Goal: Find specific page/section: Find specific page/section

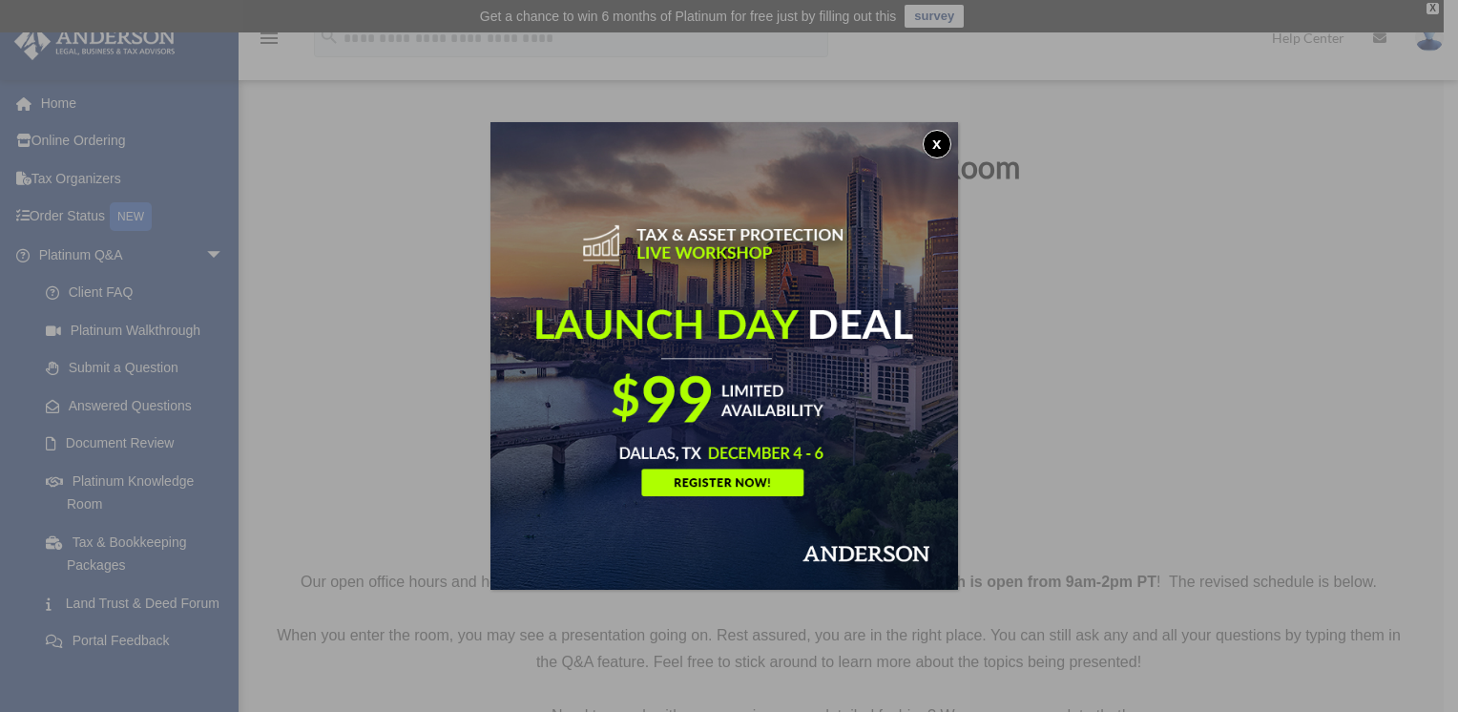
click at [942, 151] on button "x" at bounding box center [937, 144] width 29 height 29
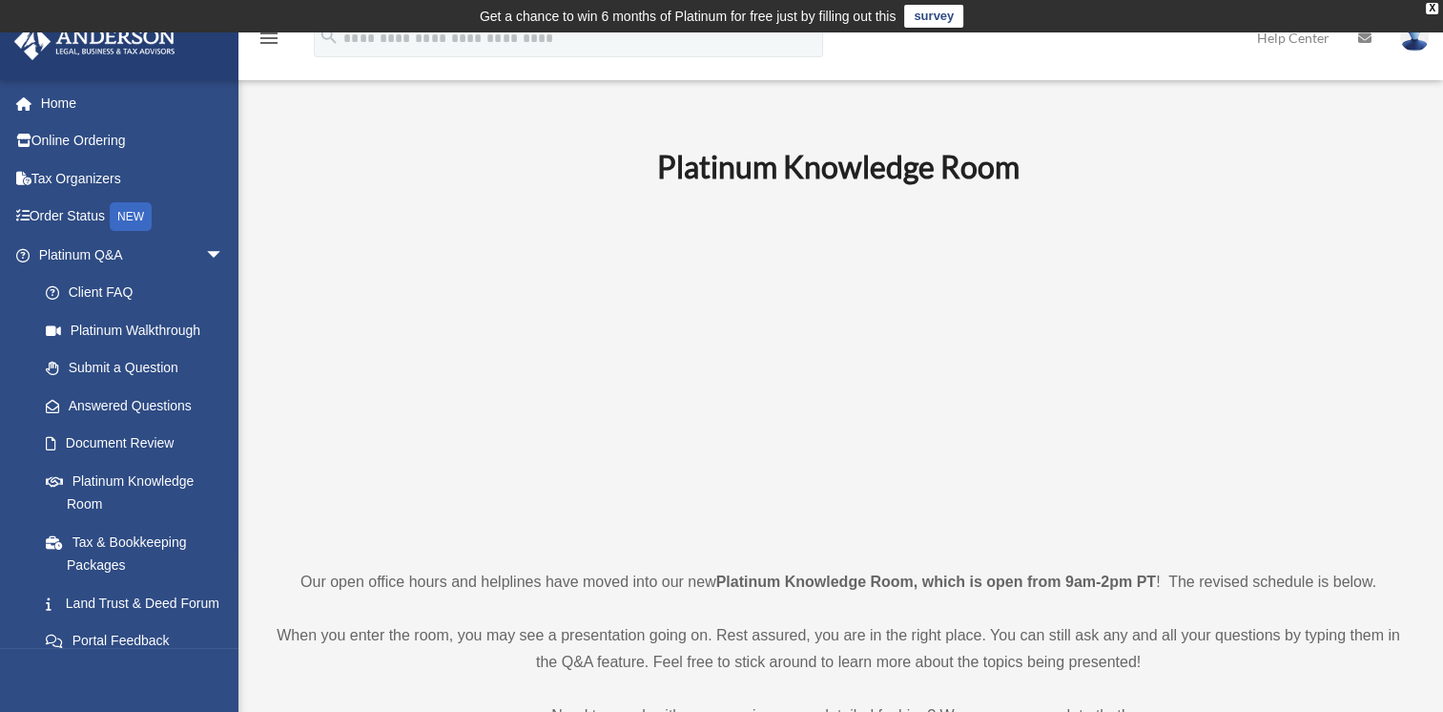
click at [107, 554] on link "Tax & Bookkeeping Packages" at bounding box center [140, 553] width 226 height 61
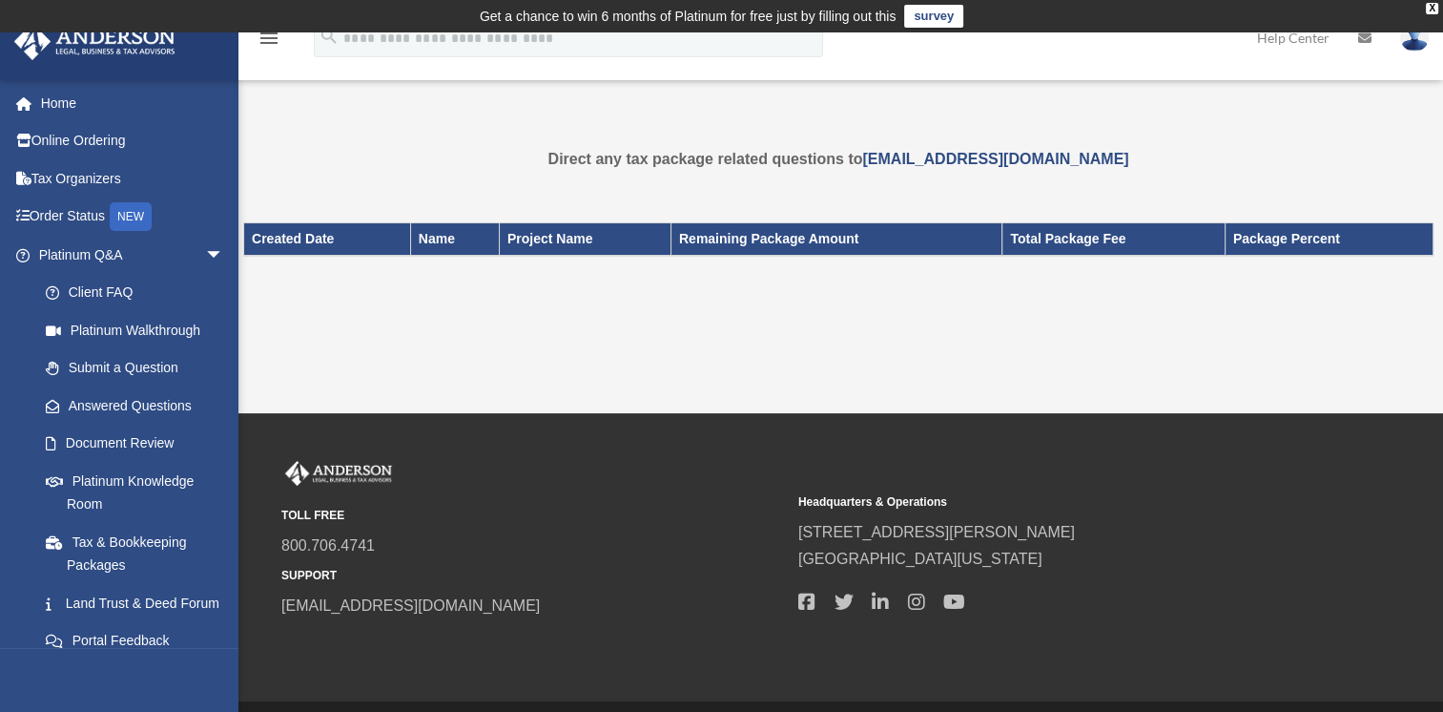
click at [76, 179] on link "Tax Organizers" at bounding box center [132, 178] width 239 height 38
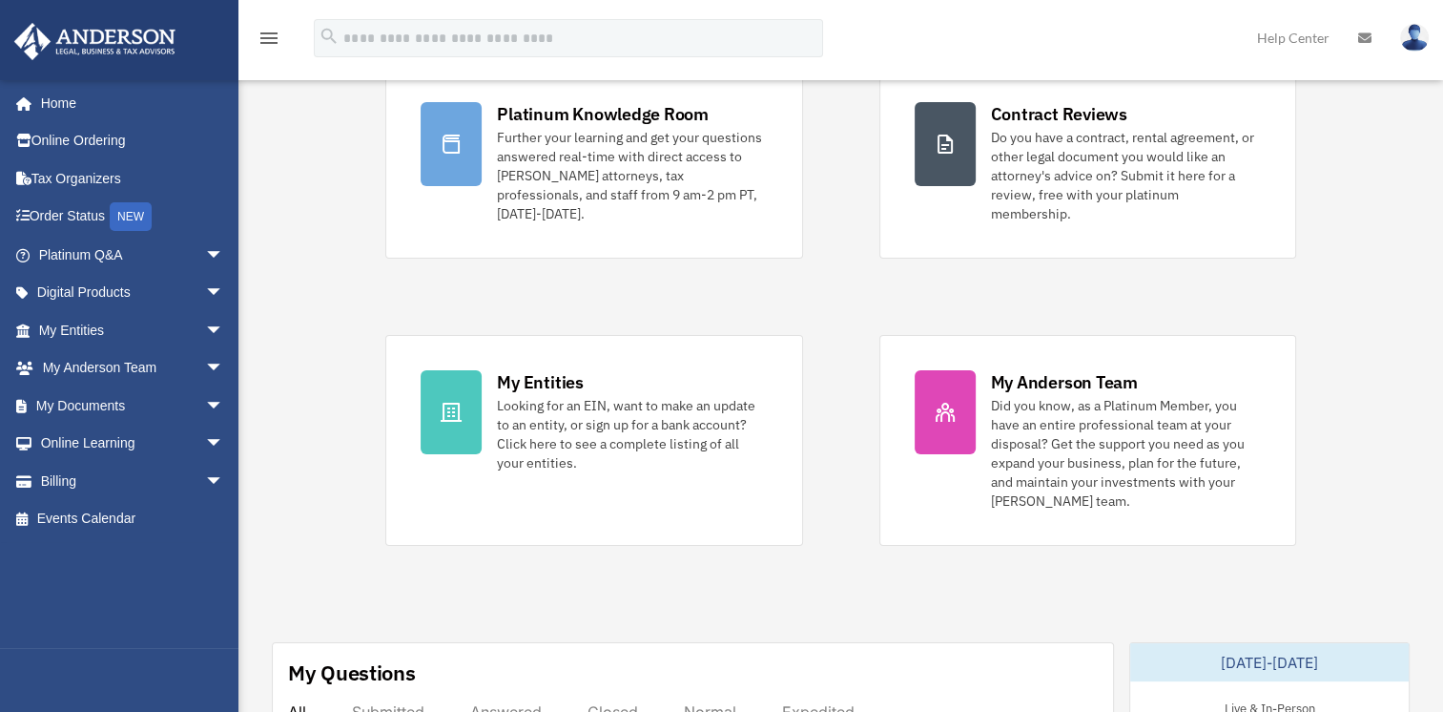
scroll to position [199, 0]
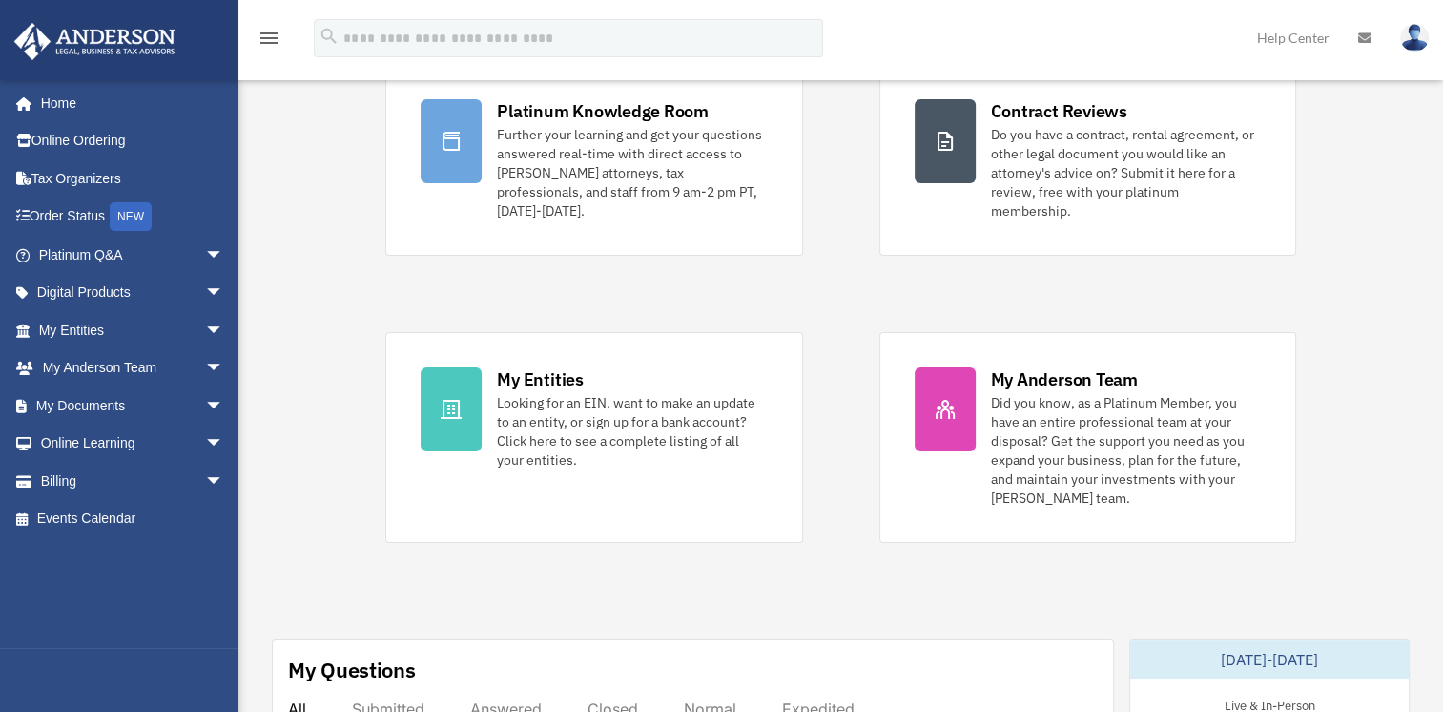
click at [963, 427] on div at bounding box center [945, 409] width 61 height 84
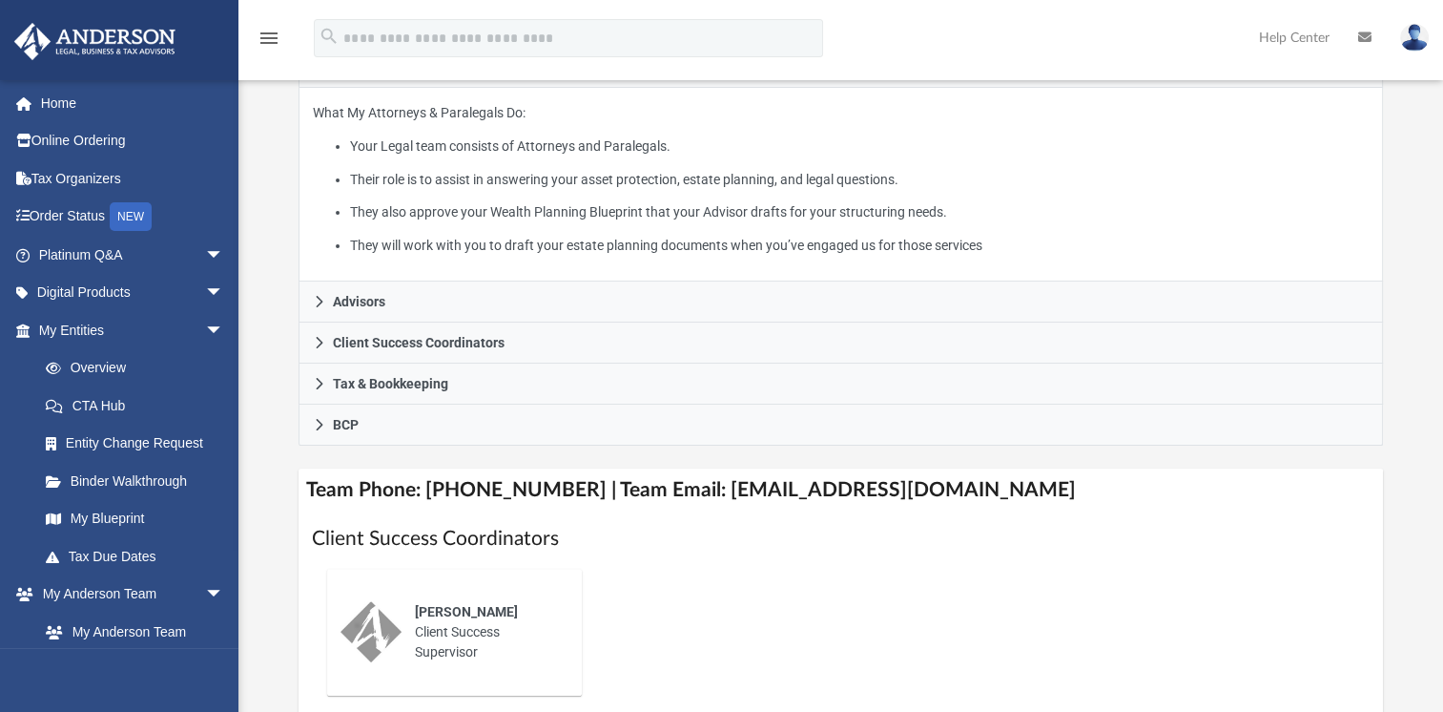
scroll to position [401, 0]
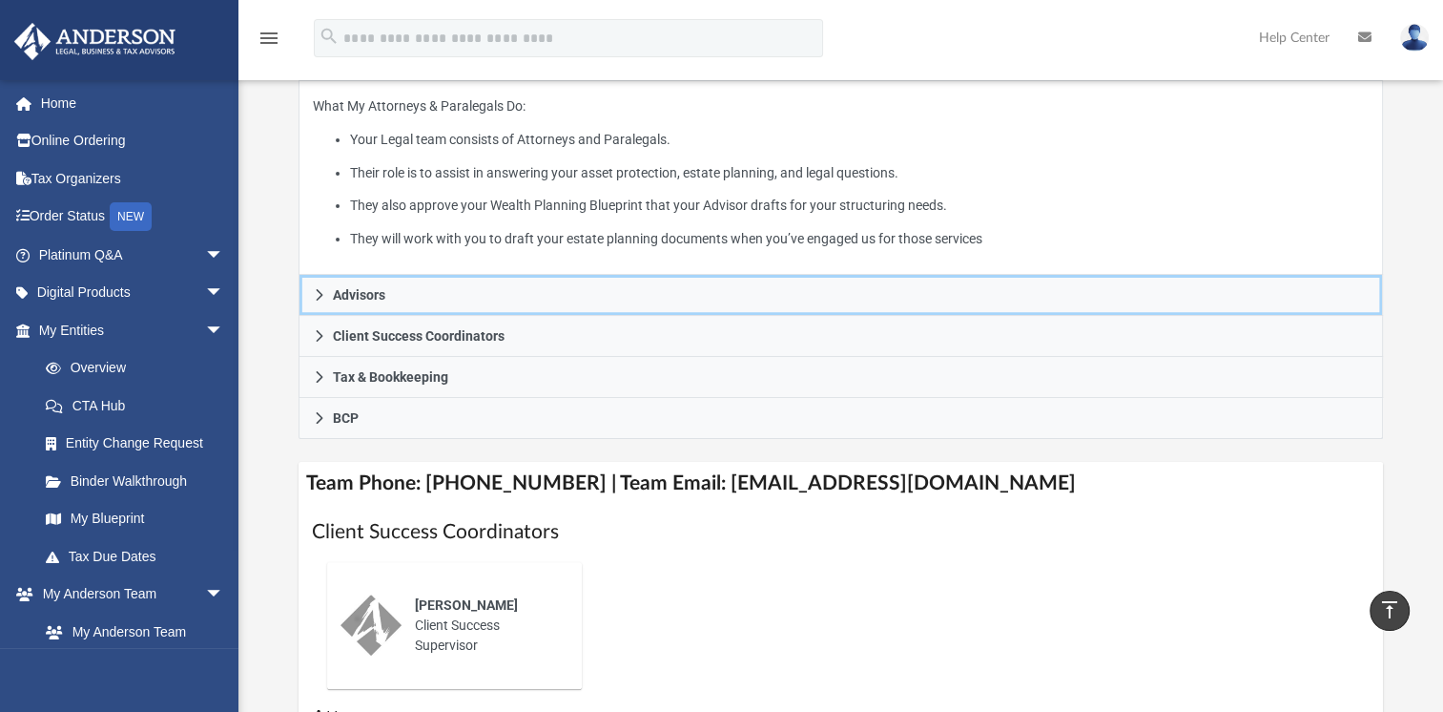
click at [336, 288] on span "Advisors" at bounding box center [359, 294] width 52 height 13
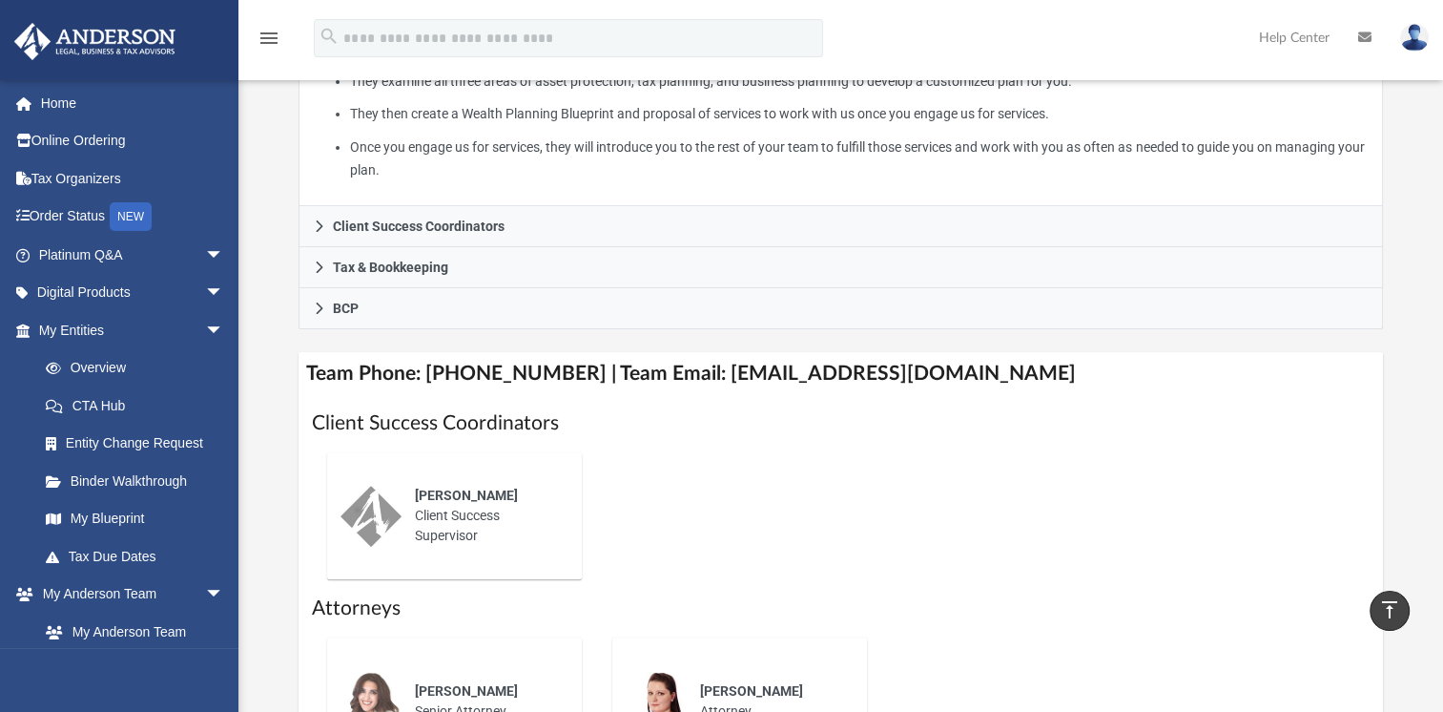
scroll to position [526, 0]
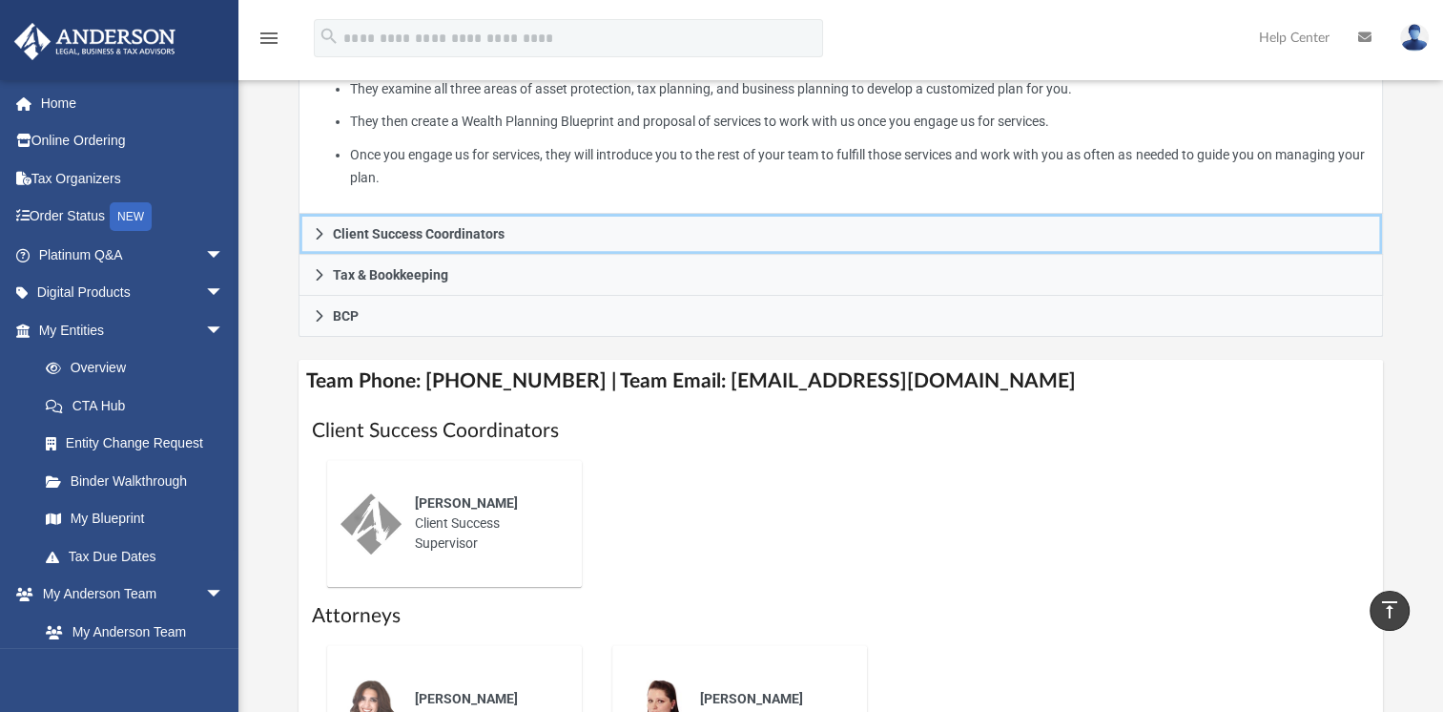
click at [322, 245] on link "Client Success Coordinators" at bounding box center [841, 234] width 1085 height 41
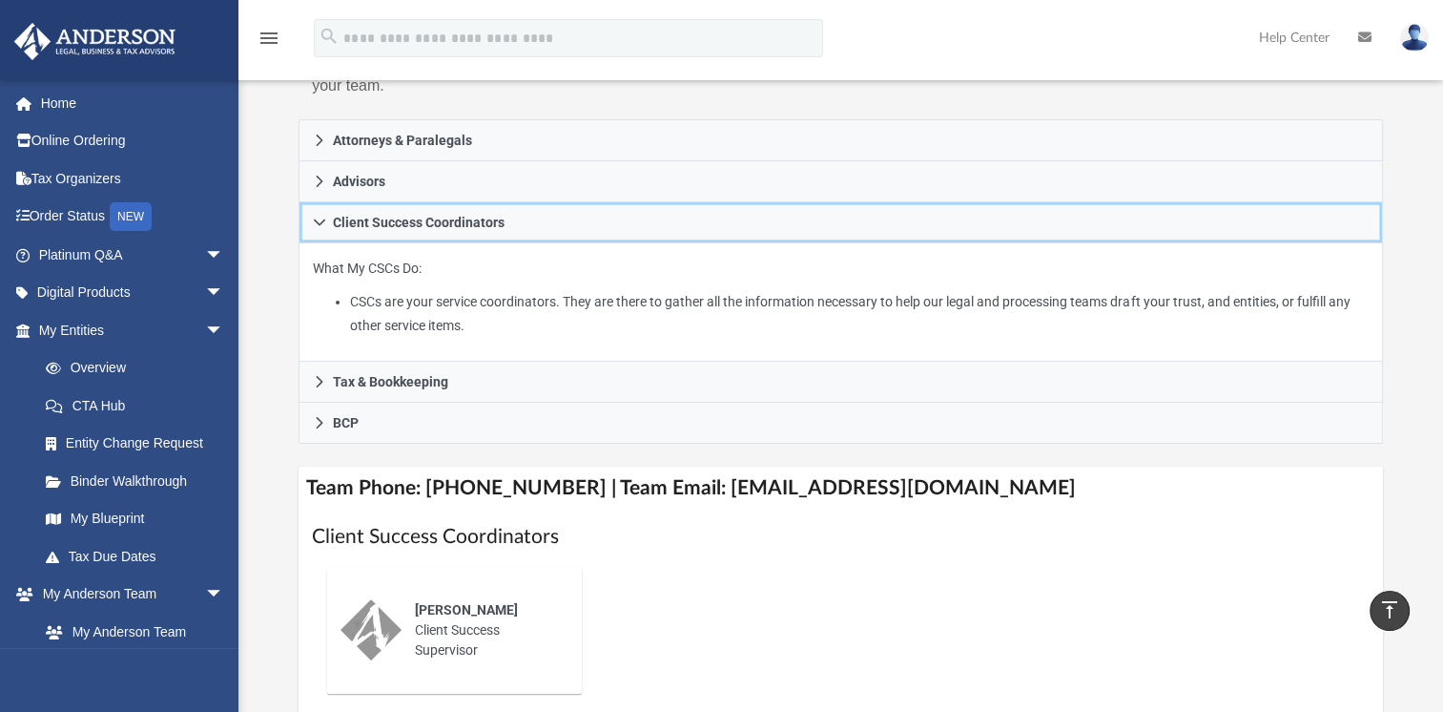
scroll to position [308, 0]
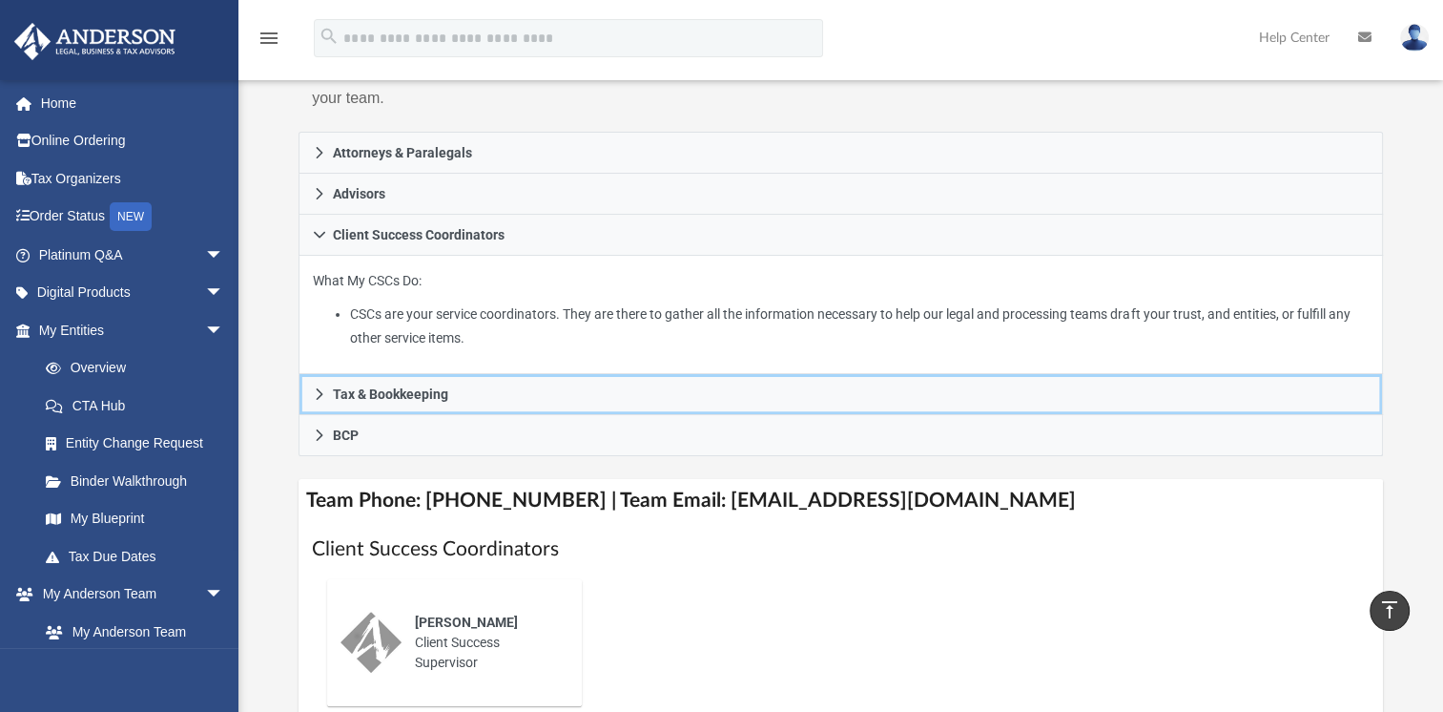
click at [316, 387] on icon at bounding box center [319, 393] width 13 height 13
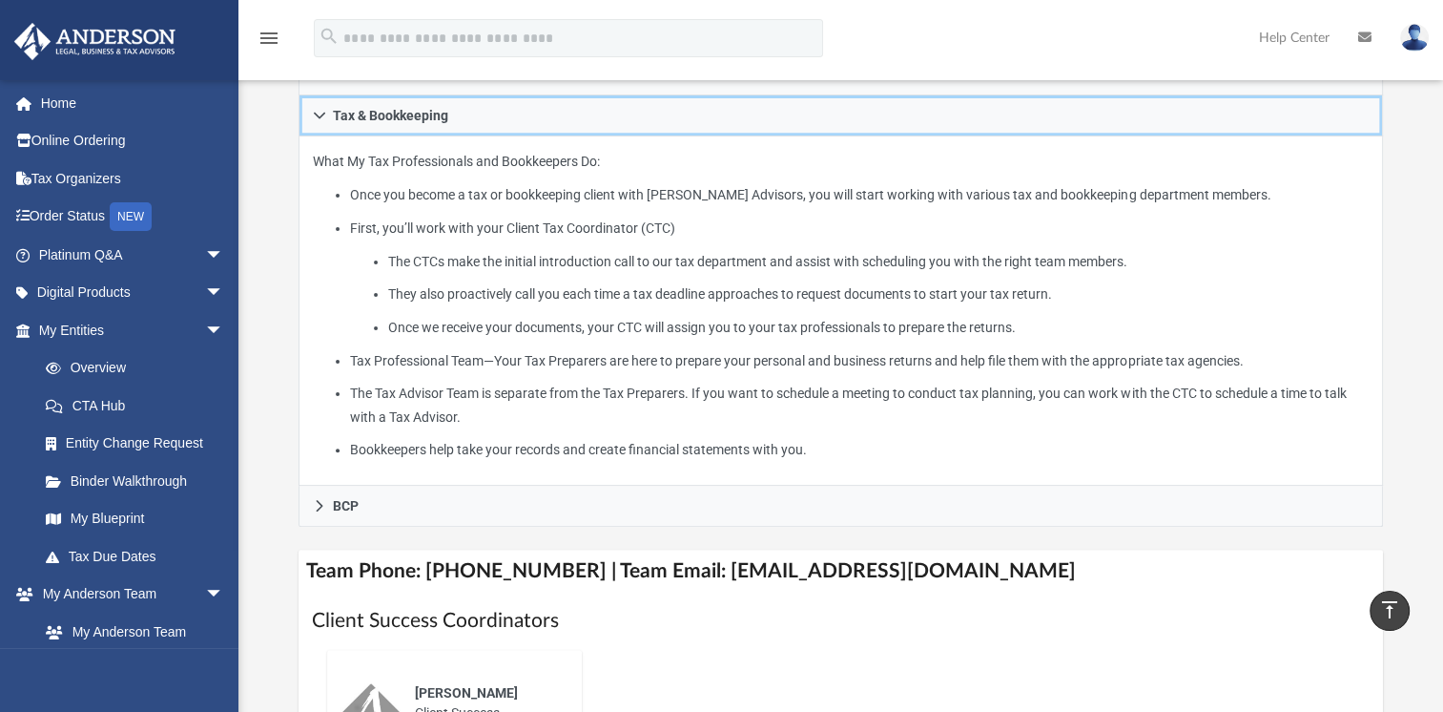
scroll to position [464, 0]
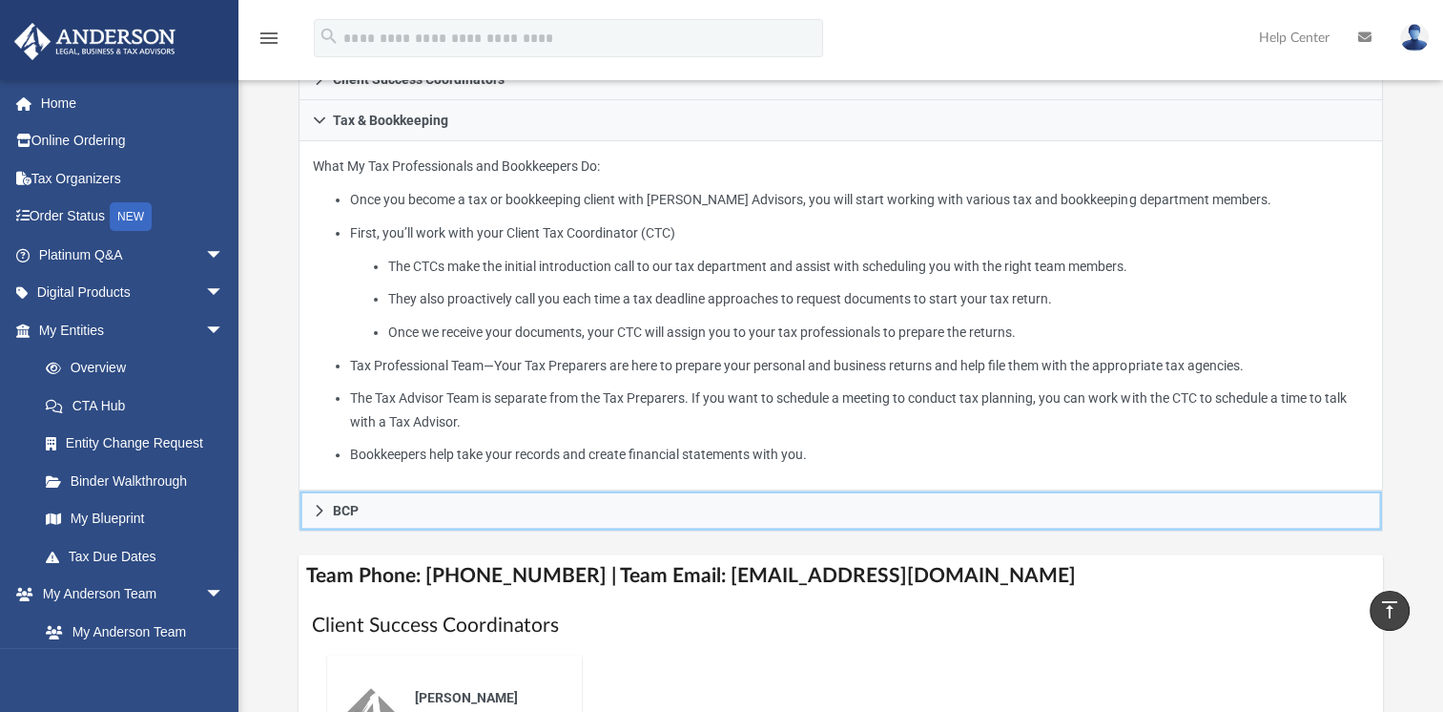
click at [333, 510] on span "BCP" at bounding box center [346, 510] width 26 height 13
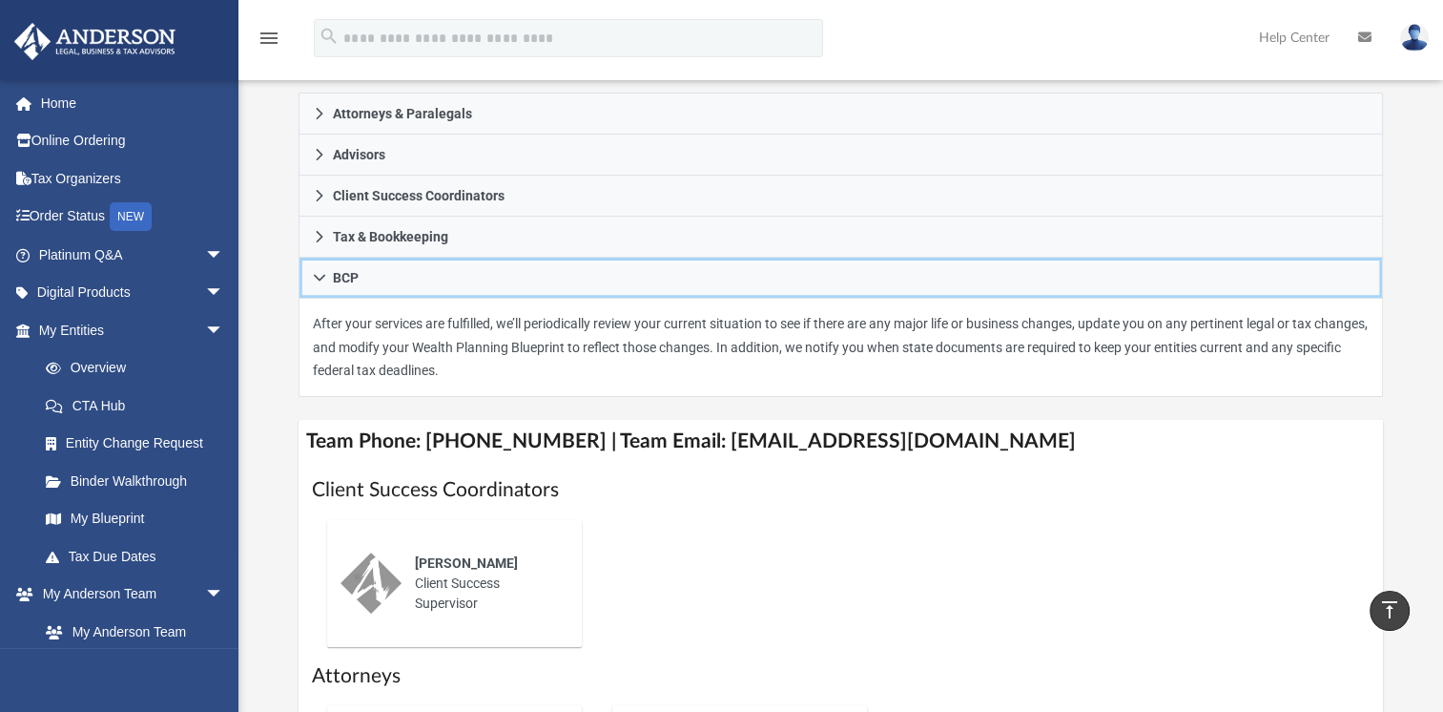
scroll to position [344, 0]
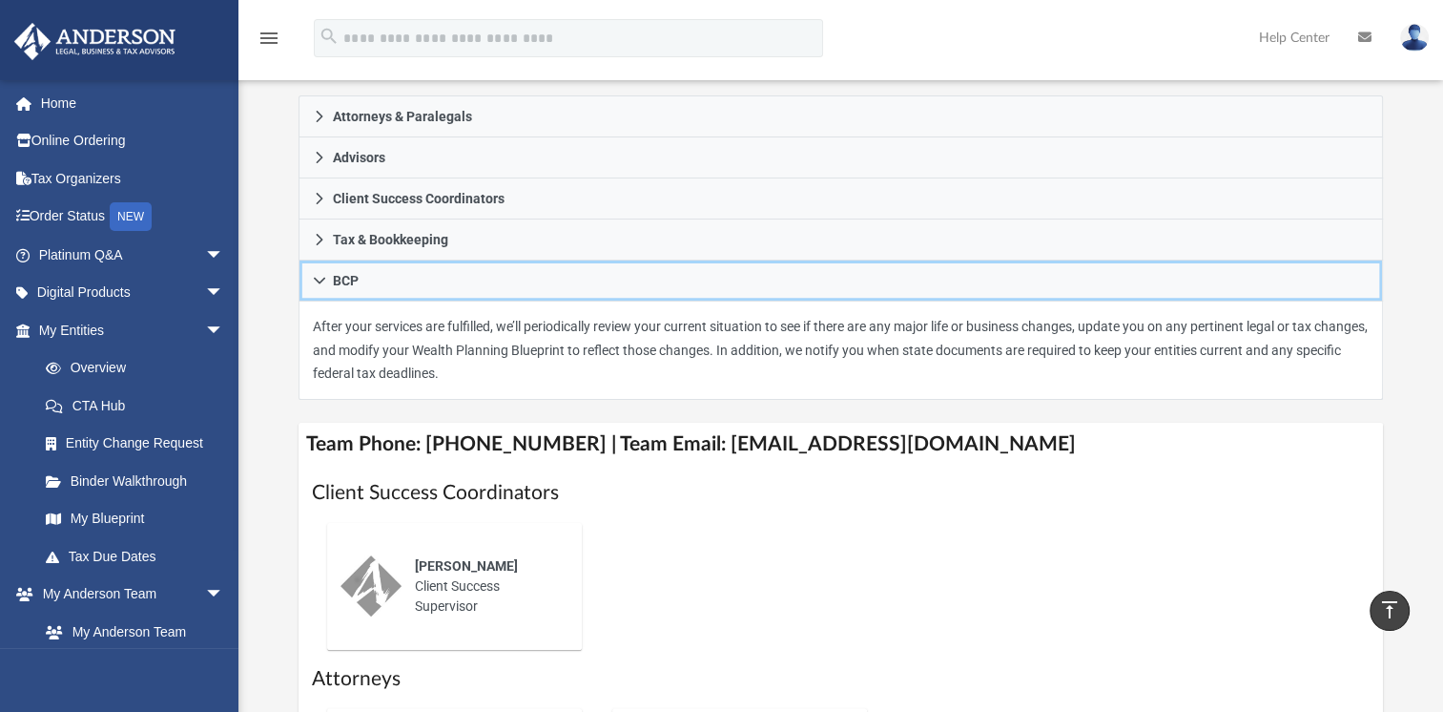
click at [304, 284] on link "BCP" at bounding box center [841, 280] width 1085 height 41
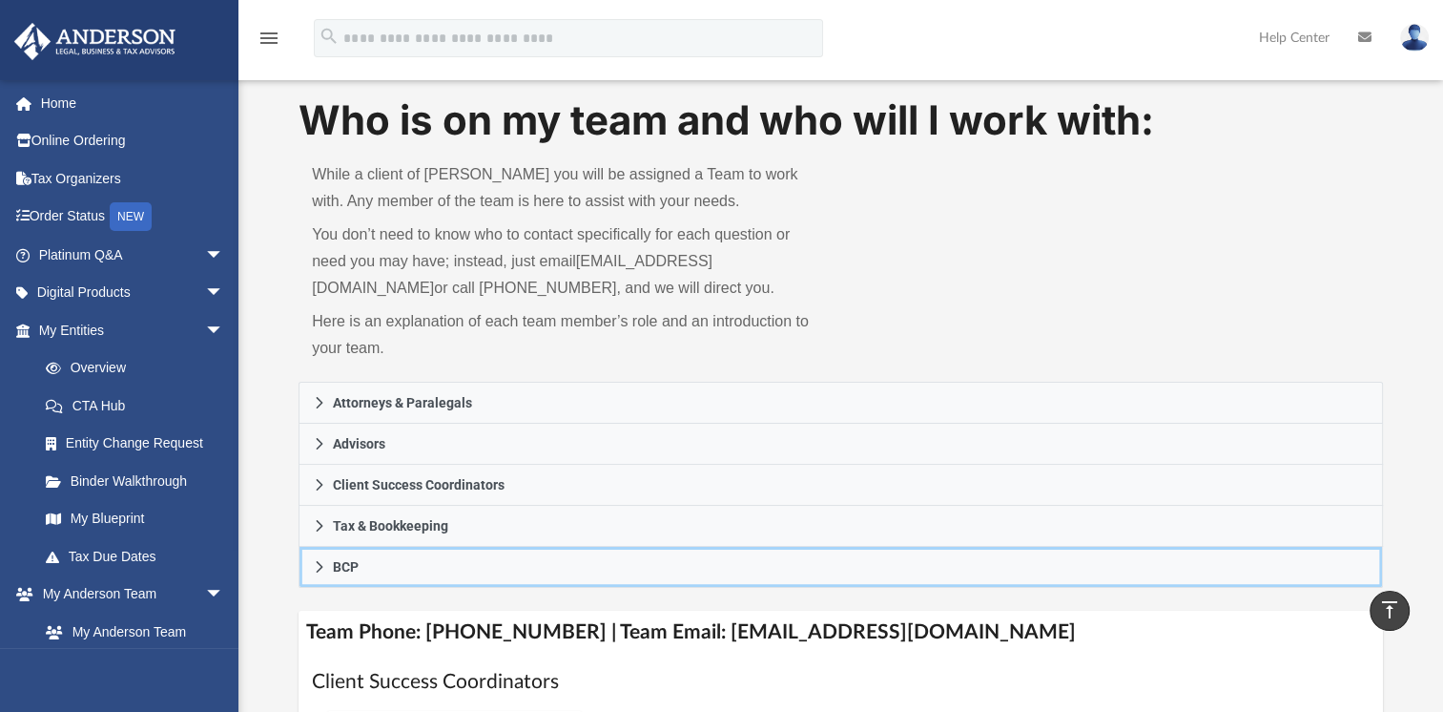
scroll to position [0, 0]
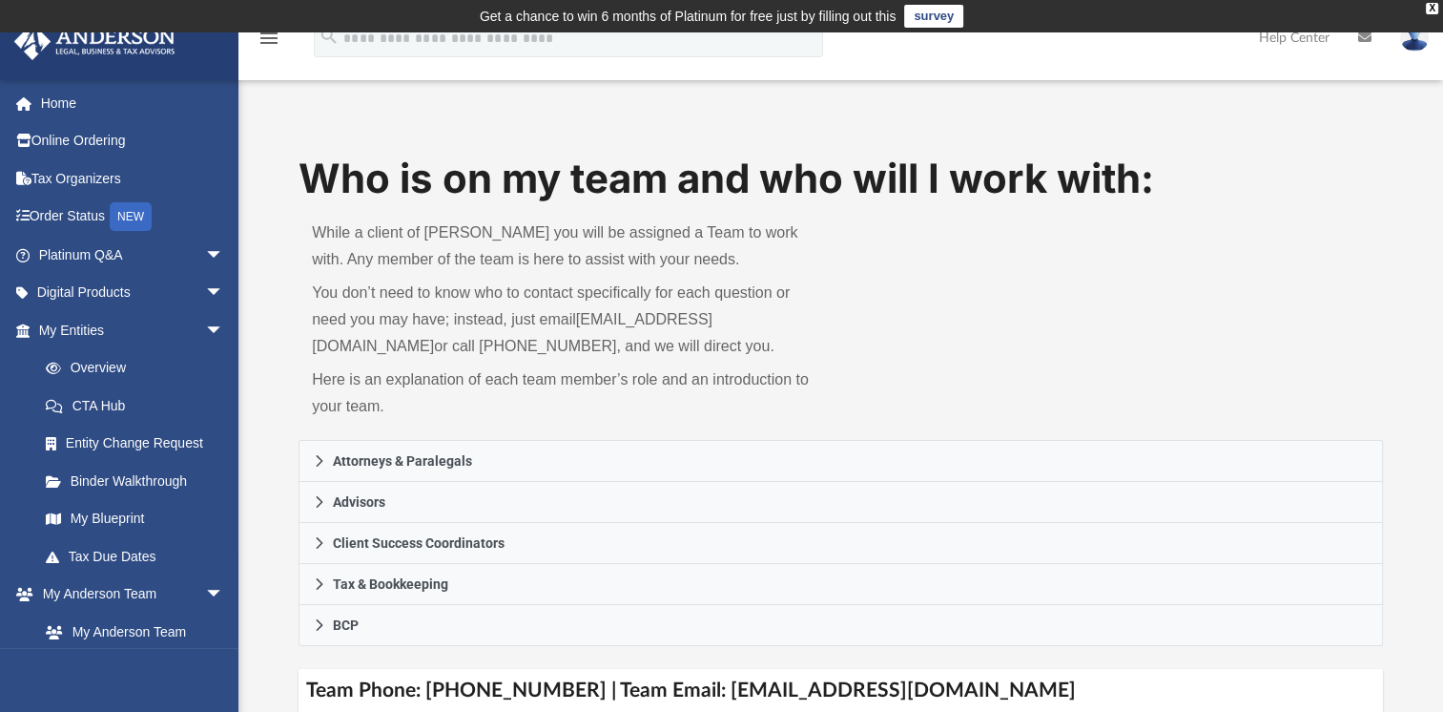
click at [1435, 14] on td "Get a chance to win 6 months of Platinum for free just by filling out this surv…" at bounding box center [721, 16] width 1443 height 32
